Goal: Check status

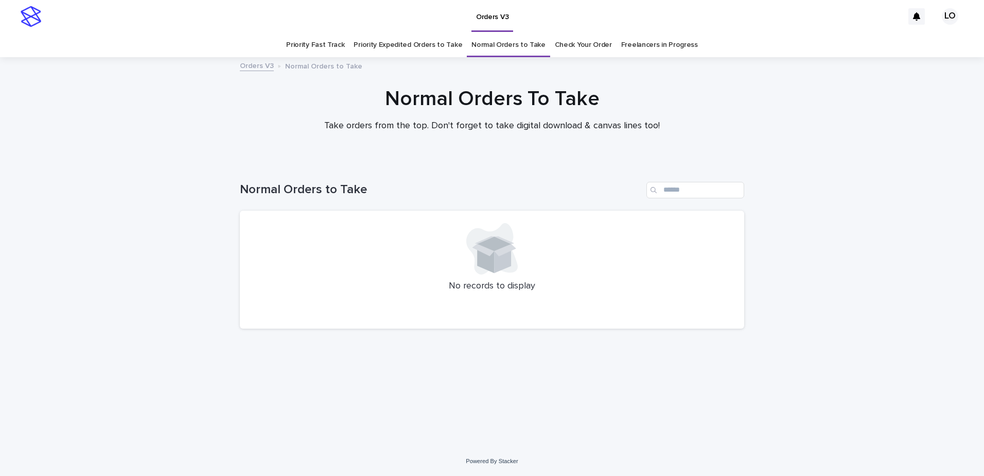
drag, startPoint x: 0, startPoint y: 0, endPoint x: 570, endPoint y: 50, distance: 572.2
click at [570, 50] on link "Check Your Order" at bounding box center [583, 45] width 57 height 24
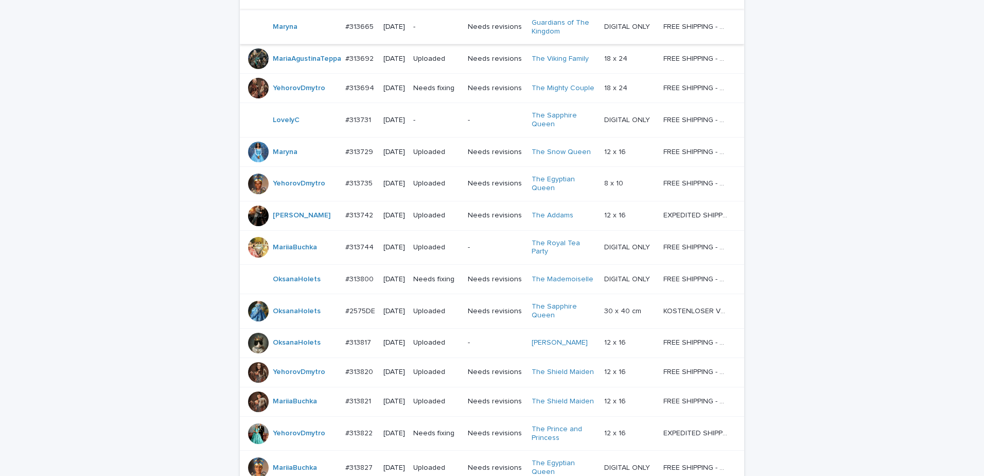
scroll to position [566, 0]
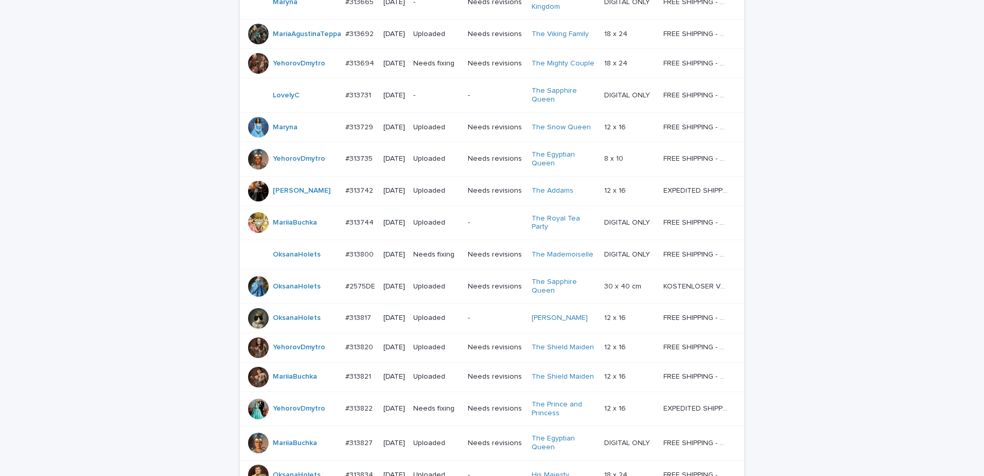
click at [454, 104] on div "-" at bounding box center [436, 95] width 46 height 17
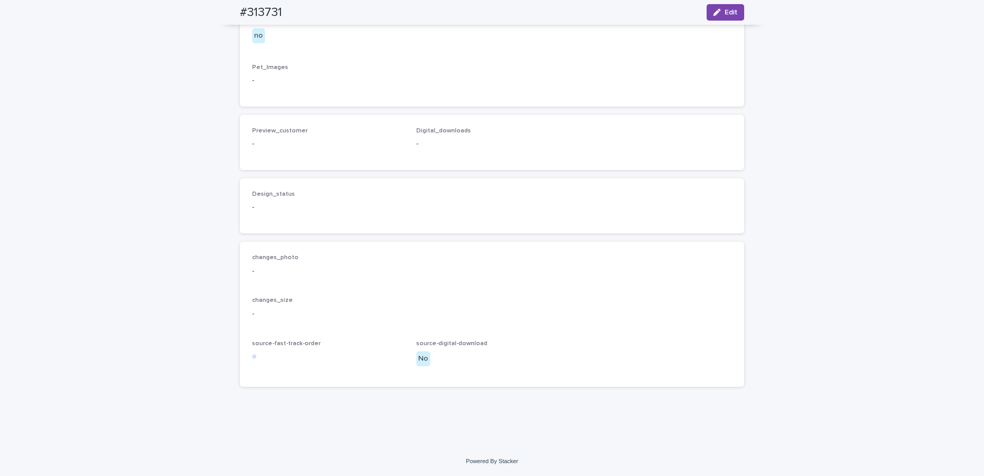
scroll to position [732, 0]
click at [559, 193] on div "Design_status -" at bounding box center [492, 206] width 480 height 30
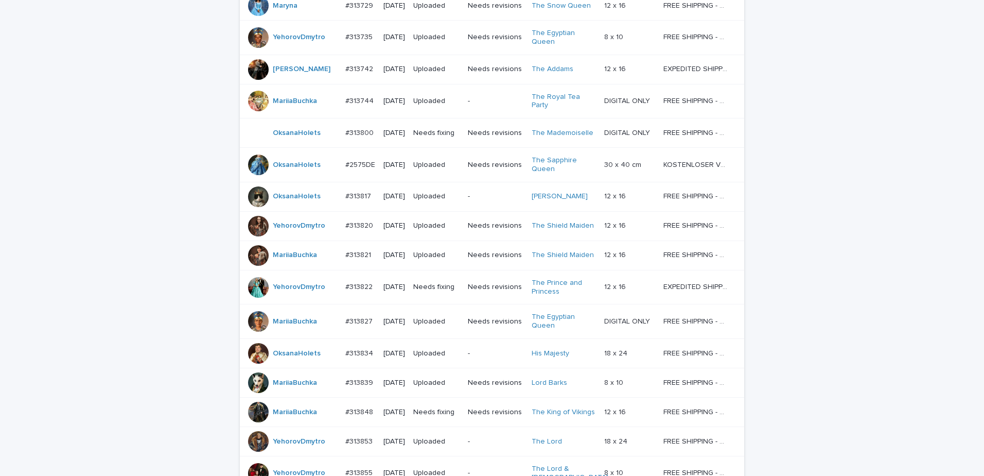
scroll to position [805, 0]
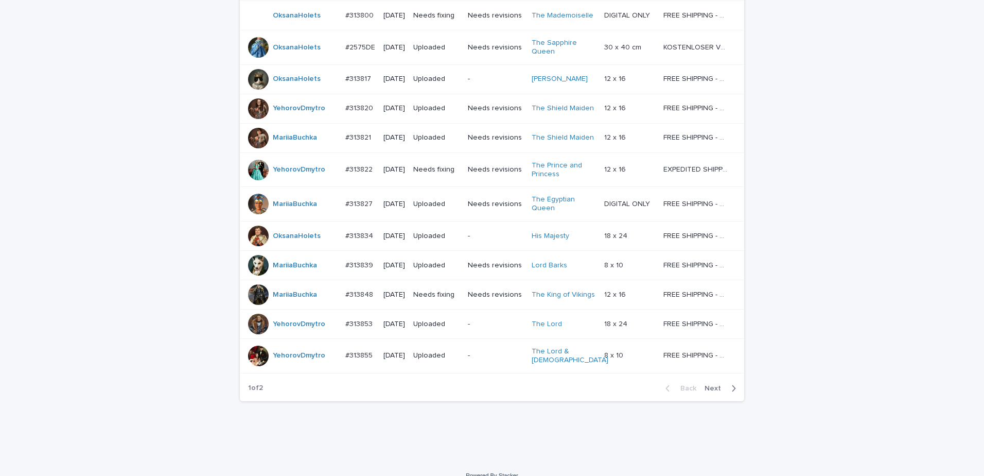
click at [714, 401] on div "Back Next" at bounding box center [701, 388] width 87 height 26
click at [716, 392] on span "Next" at bounding box center [716, 388] width 23 height 7
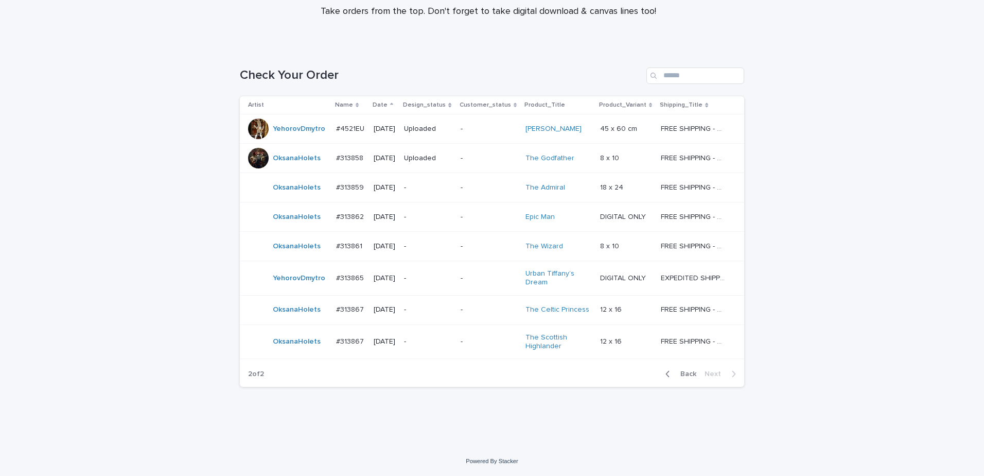
scroll to position [114, 0]
click at [855, 370] on div "Loading... Saving… Loading... Saving… Check Your Order Artist Name Date Design_…" at bounding box center [492, 247] width 984 height 400
drag, startPoint x: 853, startPoint y: 321, endPoint x: 732, endPoint y: 230, distance: 151.5
click at [853, 321] on div "Loading... Saving… Loading... Saving… Check Your Order Artist Name Date Design_…" at bounding box center [492, 247] width 984 height 400
